Goal: Task Accomplishment & Management: Manage account settings

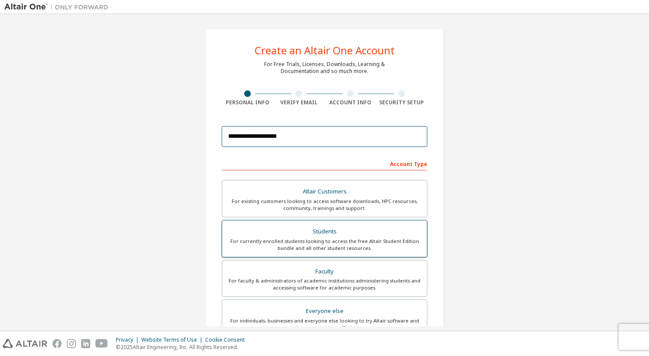
type input "**********"
click at [324, 228] on div "Students" at bounding box center [324, 231] width 194 height 12
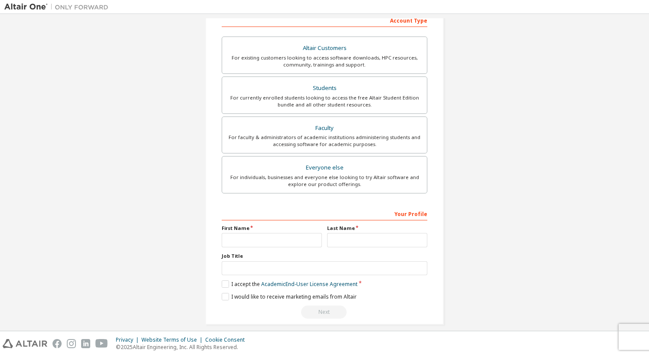
scroll to position [147, 0]
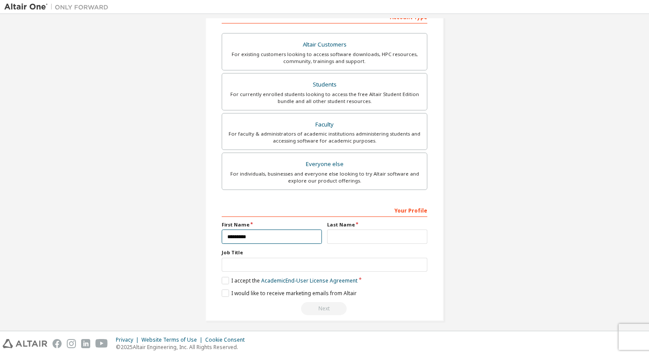
type input "*********"
type input "******"
click at [237, 281] on label "I accept the Academic End-User License Agreement" at bounding box center [290, 280] width 136 height 7
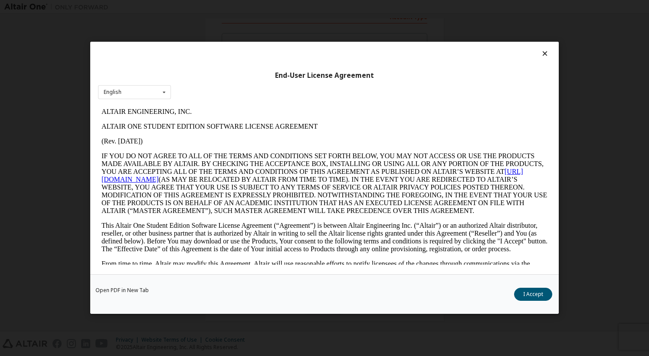
scroll to position [0, 0]
click at [525, 292] on button "I Accept" at bounding box center [533, 294] width 38 height 13
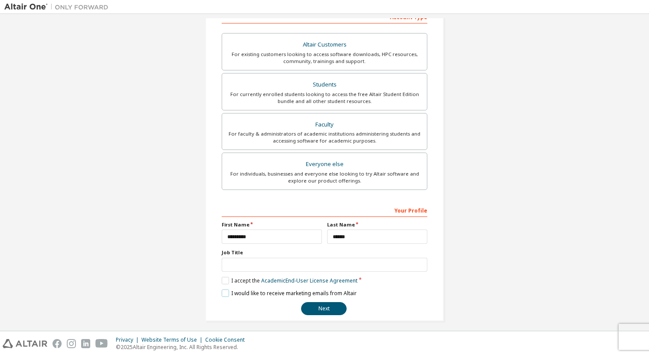
click at [274, 294] on label "I would like to receive marketing emails from Altair" at bounding box center [289, 292] width 135 height 7
click at [234, 296] on label "I would like to receive marketing emails from Altair" at bounding box center [289, 292] width 135 height 7
click at [338, 307] on button "Next" at bounding box center [324, 308] width 46 height 13
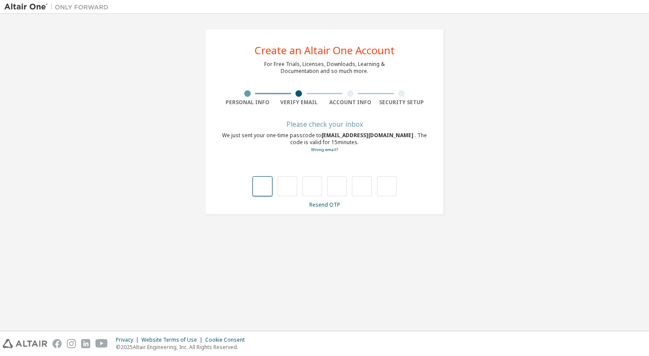
click at [263, 188] on input "text" at bounding box center [263, 186] width 20 height 20
paste input "*"
type input "*"
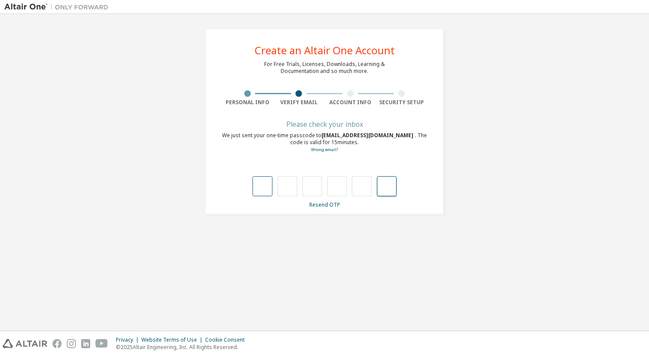
type input "*"
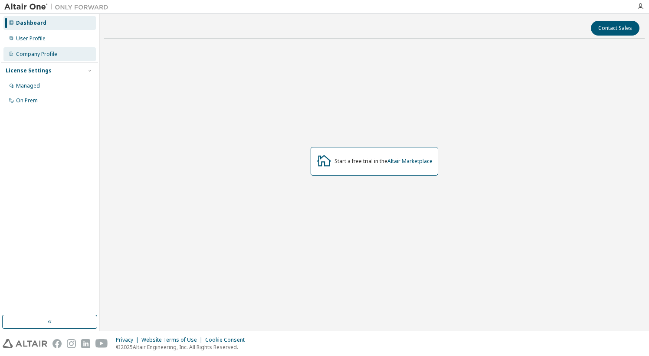
click at [45, 57] on div "Company Profile" at bounding box center [36, 54] width 41 height 7
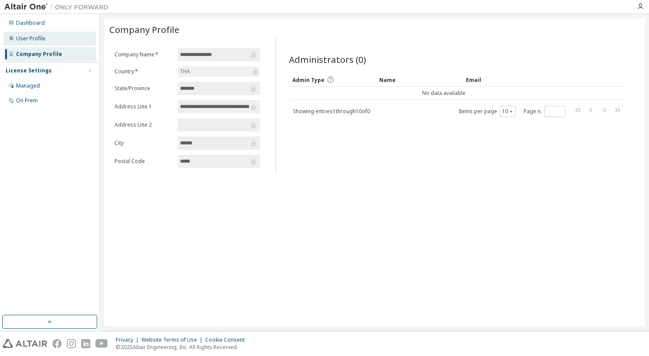
click at [40, 40] on div "User Profile" at bounding box center [31, 38] width 30 height 7
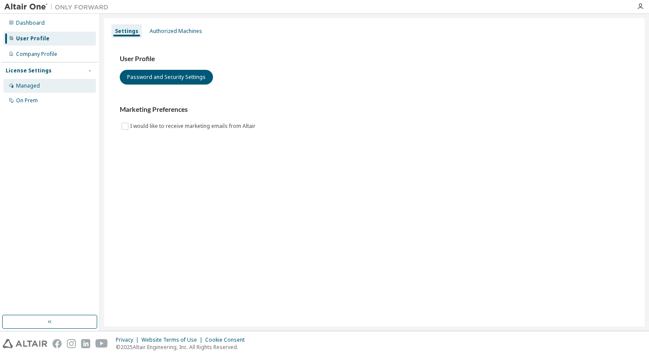
click at [40, 85] on div "Managed" at bounding box center [49, 86] width 92 height 14
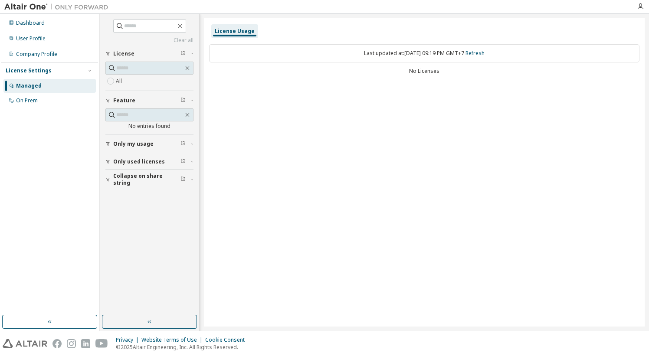
click at [23, 6] on img at bounding box center [58, 7] width 109 height 9
